Goal: Obtain resource: Obtain resource

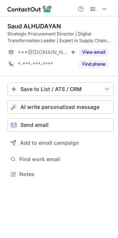
scroll to position [169, 118]
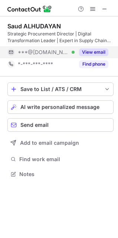
click at [92, 53] on button "View email" at bounding box center [93, 51] width 29 height 7
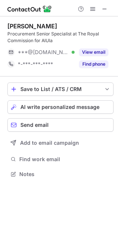
scroll to position [169, 118]
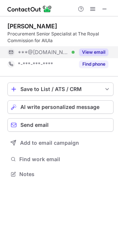
click at [92, 52] on button "View email" at bounding box center [93, 51] width 29 height 7
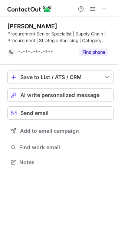
scroll to position [157, 118]
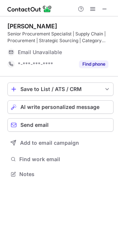
scroll to position [169, 118]
